Goal: Task Accomplishment & Management: Complete application form

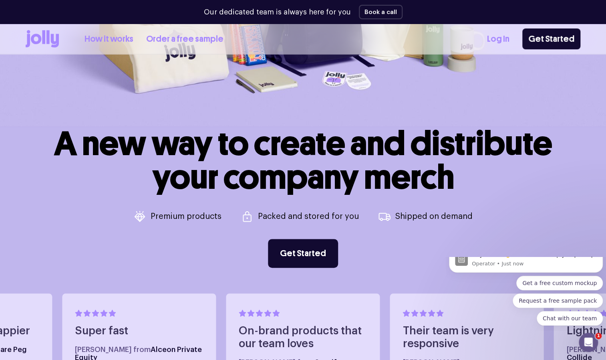
click at [421, 260] on div "A new way to create and distribute your company merch Premium products Packed a…" at bounding box center [303, 197] width 555 height 141
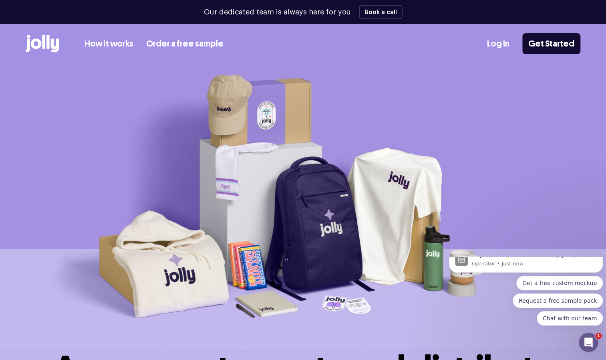
click at [403, 127] on img at bounding box center [303, 207] width 606 height 287
click at [505, 44] on link "Log In" at bounding box center [498, 43] width 22 height 13
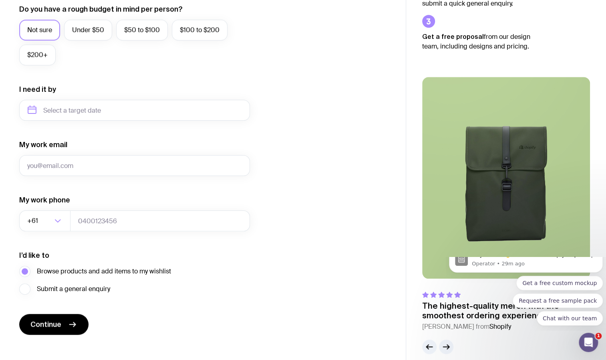
scroll to position [321, 0]
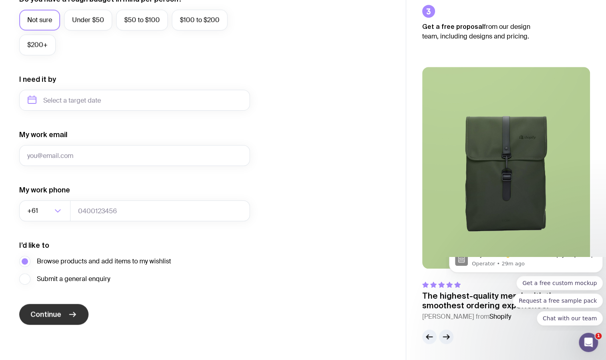
click at [55, 318] on span "Continue" at bounding box center [45, 314] width 31 height 10
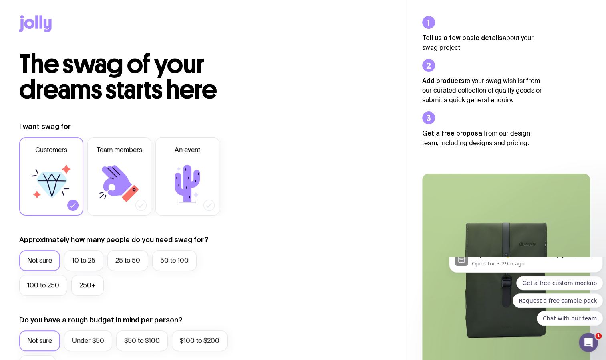
scroll to position [0, 0]
